Goal: Task Accomplishment & Management: Use online tool/utility

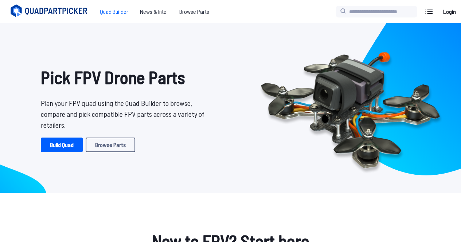
click at [120, 14] on span "Quad Builder" at bounding box center [114, 11] width 40 height 15
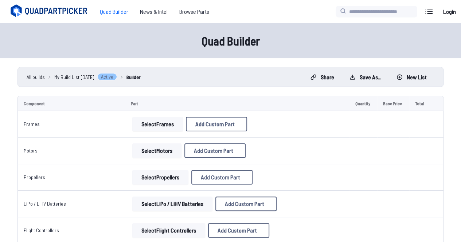
click at [152, 121] on button "Select Frames" at bounding box center [157, 124] width 51 height 15
click at [215, 121] on span "Add Custom Part" at bounding box center [214, 124] width 39 height 6
select select "**********"
click at [177, 72] on input at bounding box center [233, 74] width 155 height 16
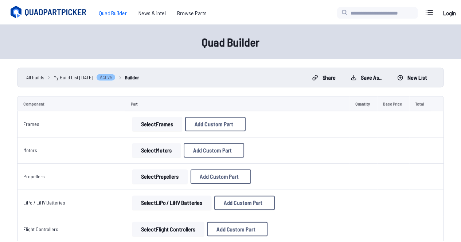
scroll to position [27, 0]
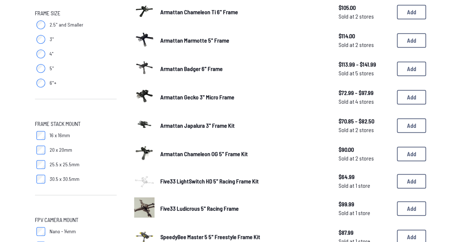
scroll to position [372, 0]
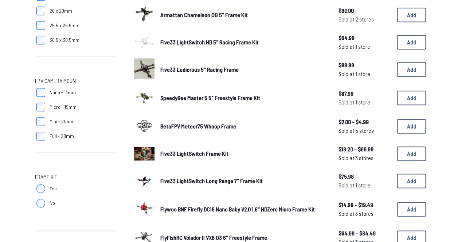
click at [175, 70] on span "Five33 Ludicrous 5" Racing Frame" at bounding box center [199, 69] width 78 height 7
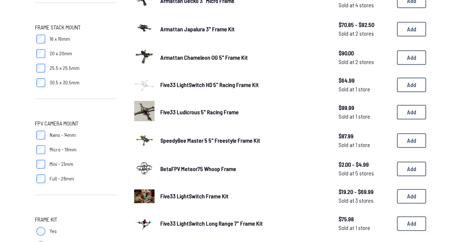
scroll to position [307, 0]
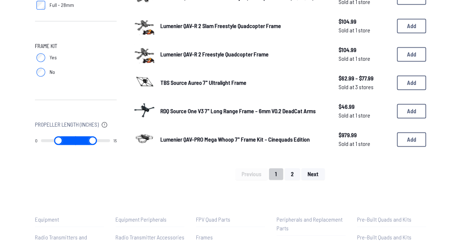
scroll to position [504, 0]
click at [259, 140] on span "Lumenier QAV-PRO Mega Whoop 7" Frame Kit - Cinequads Edition" at bounding box center [234, 139] width 149 height 7
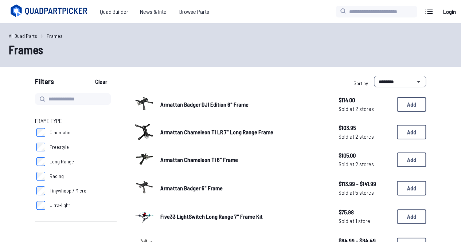
scroll to position [504, 0]
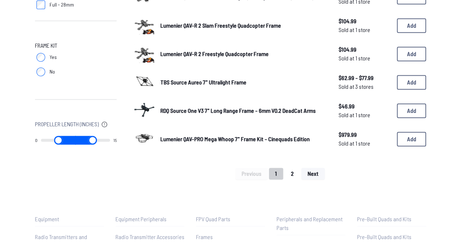
click at [296, 177] on button "2" at bounding box center [292, 174] width 15 height 12
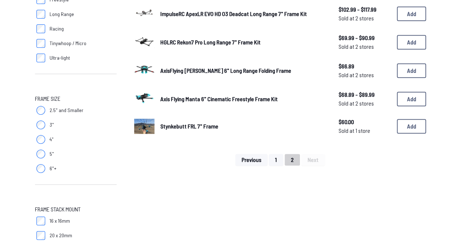
scroll to position [185, 0]
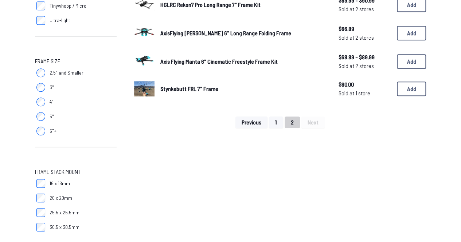
click at [293, 120] on button "2" at bounding box center [292, 123] width 15 height 12
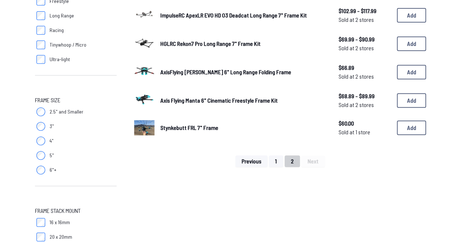
scroll to position [146, 0]
click at [292, 160] on button "2" at bounding box center [292, 161] width 15 height 12
click at [310, 164] on div "Previous 1 2 Next" at bounding box center [280, 161] width 292 height 12
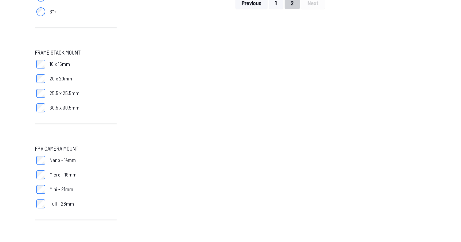
scroll to position [304, 0]
click at [67, 110] on span "30.5 x 30.5mm" at bounding box center [65, 108] width 30 height 7
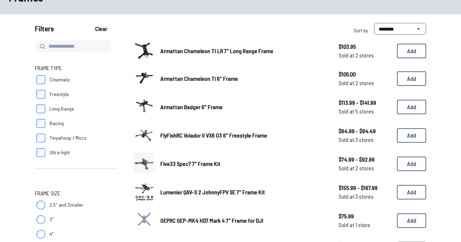
scroll to position [53, 0]
click at [185, 192] on span "Lumenier QAV-S 2 JohnnyFPV SE 7" Frame Kit" at bounding box center [212, 191] width 105 height 7
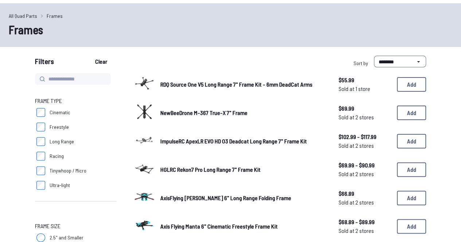
scroll to position [504, 0]
